Goal: Task Accomplishment & Management: Manage account settings

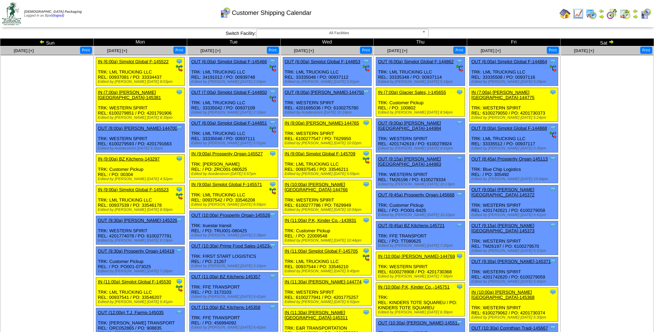
click at [55, 125] on ul at bounding box center [47, 106] width 92 height 103
click at [635, 13] on img at bounding box center [635, 11] width 6 height 6
click at [612, 121] on ul at bounding box center [607, 106] width 92 height 103
click at [614, 41] on img at bounding box center [611, 42] width 6 height 6
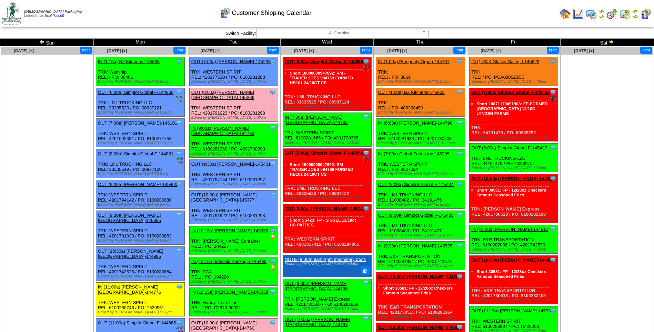
click at [38, 135] on ul at bounding box center [47, 106] width 92 height 103
click at [53, 147] on ul at bounding box center [47, 106] width 92 height 103
